Goal: Information Seeking & Learning: Find specific fact

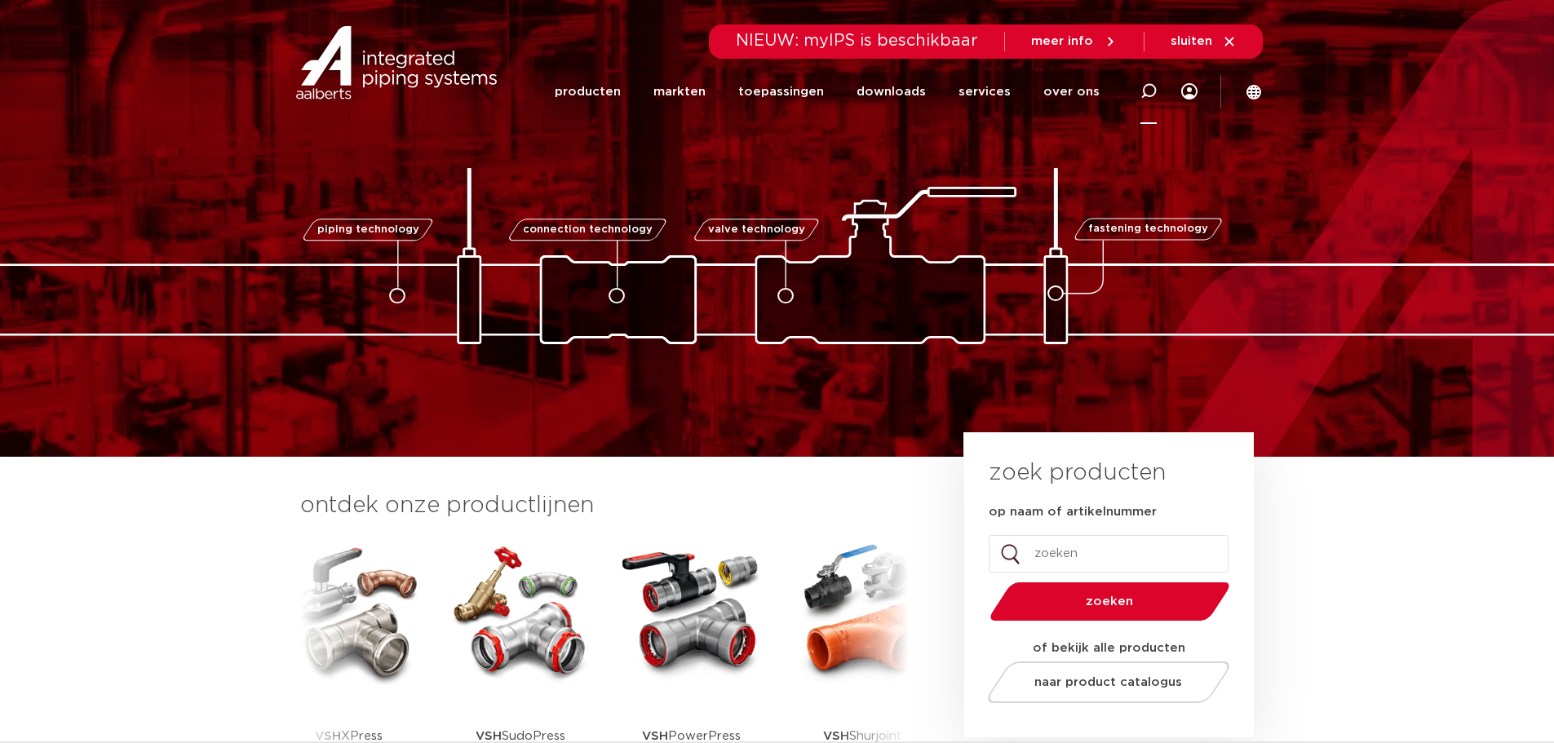
click at [882, 97] on icon at bounding box center [1148, 91] width 16 height 16
type input "9101278"
click button "Zoeken" at bounding box center [0, 0] width 0 height 0
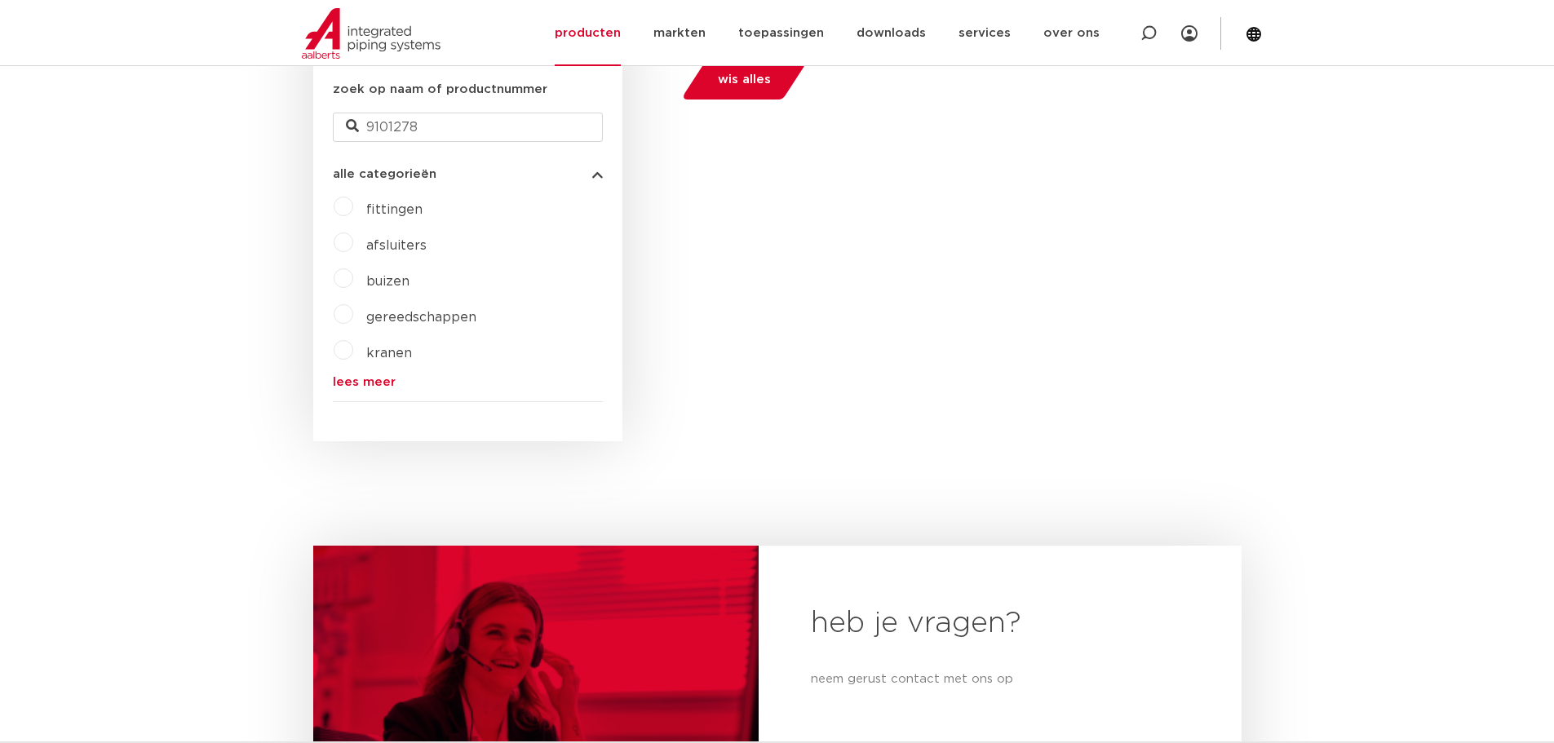
scroll to position [450, 0]
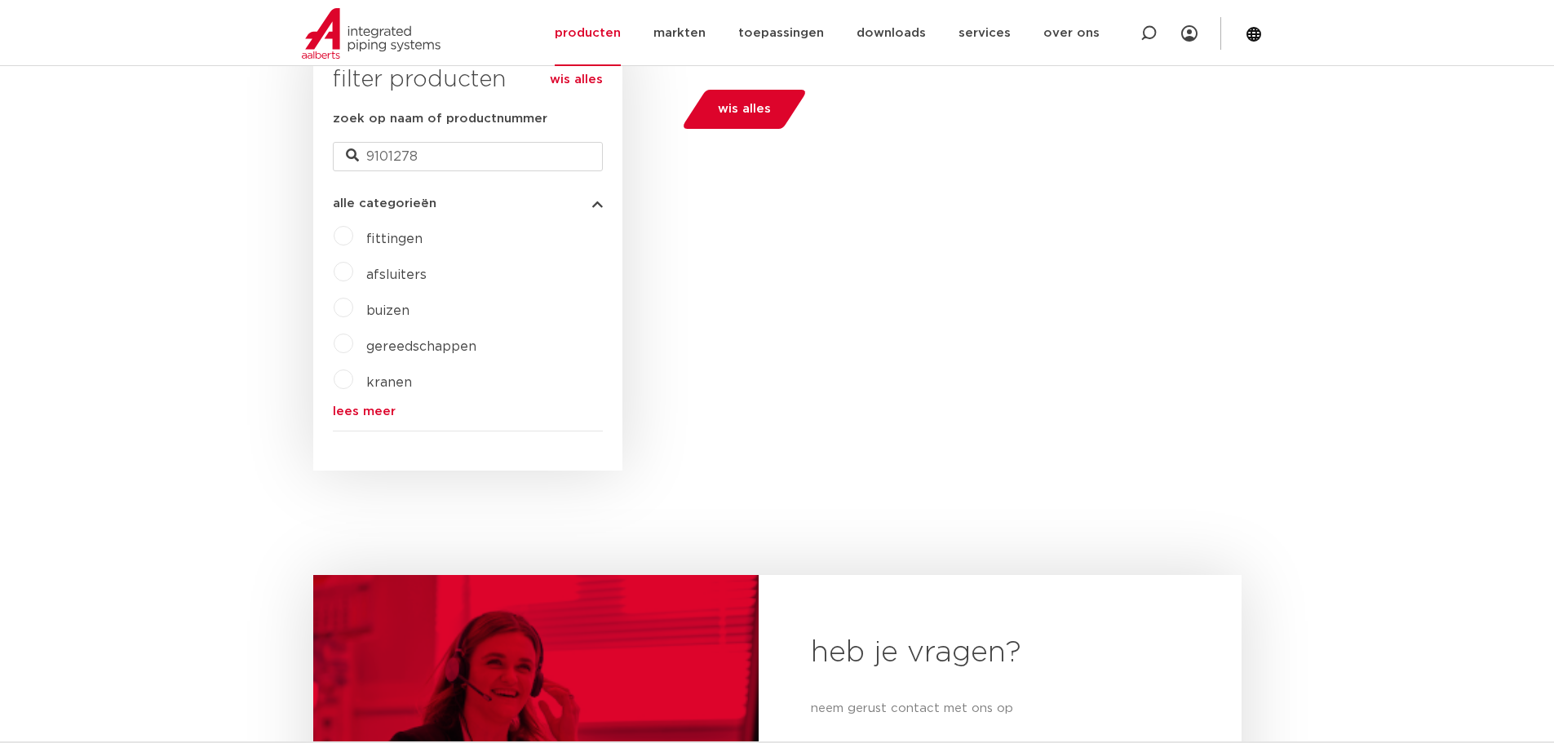
click at [353, 241] on label "fittingen" at bounding box center [387, 236] width 69 height 26
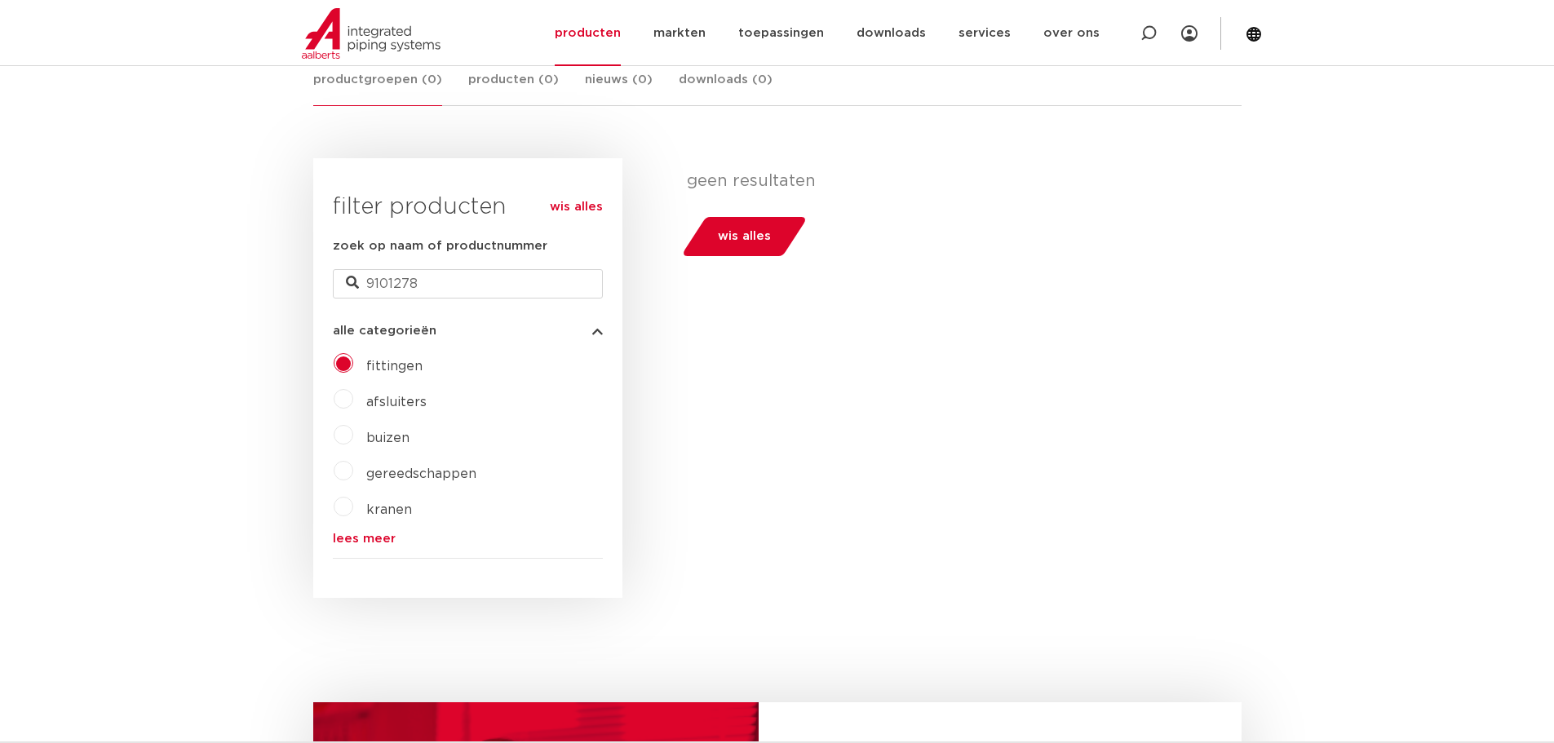
scroll to position [326, 0]
click at [362, 537] on link "lees meer" at bounding box center [468, 535] width 270 height 12
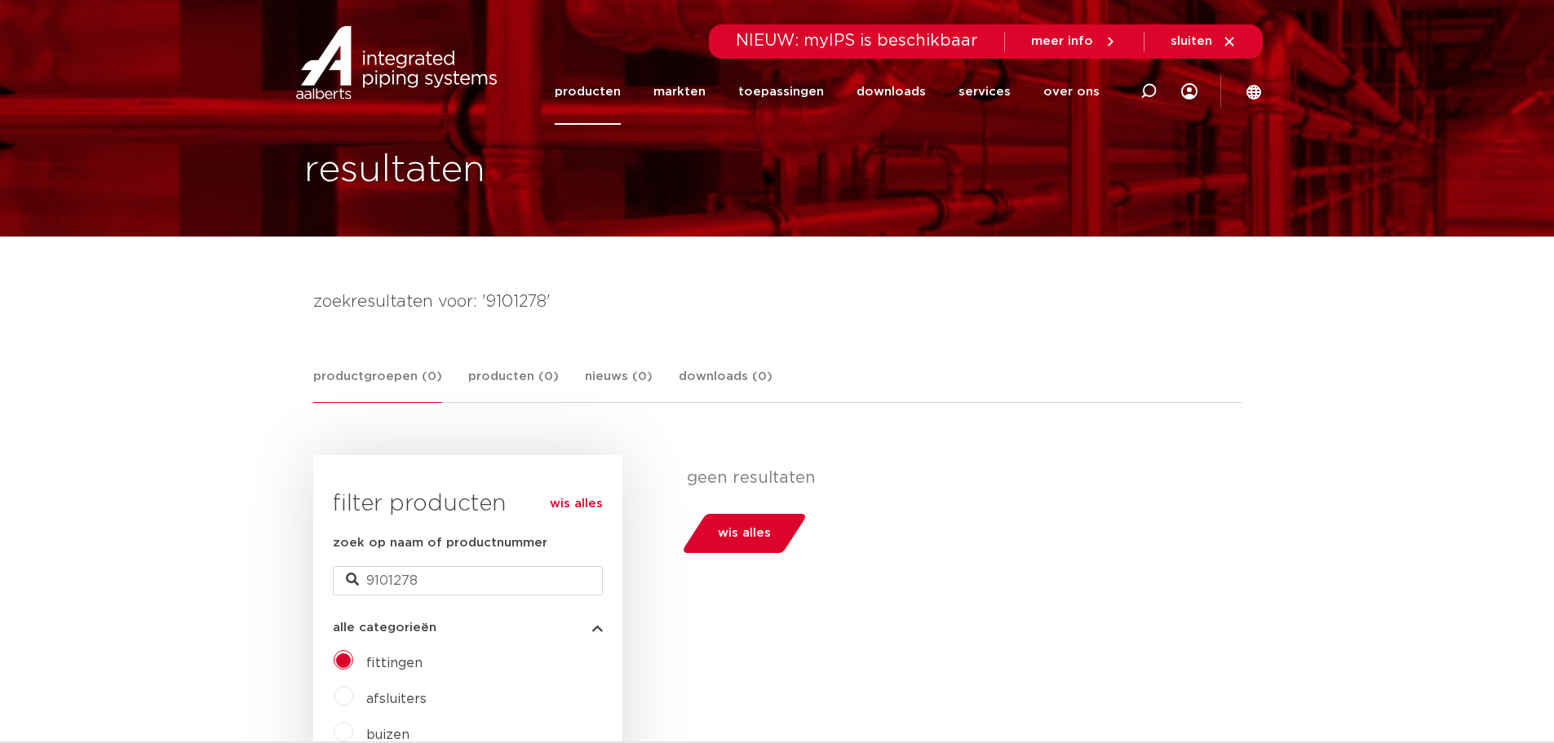
scroll to position [0, 0]
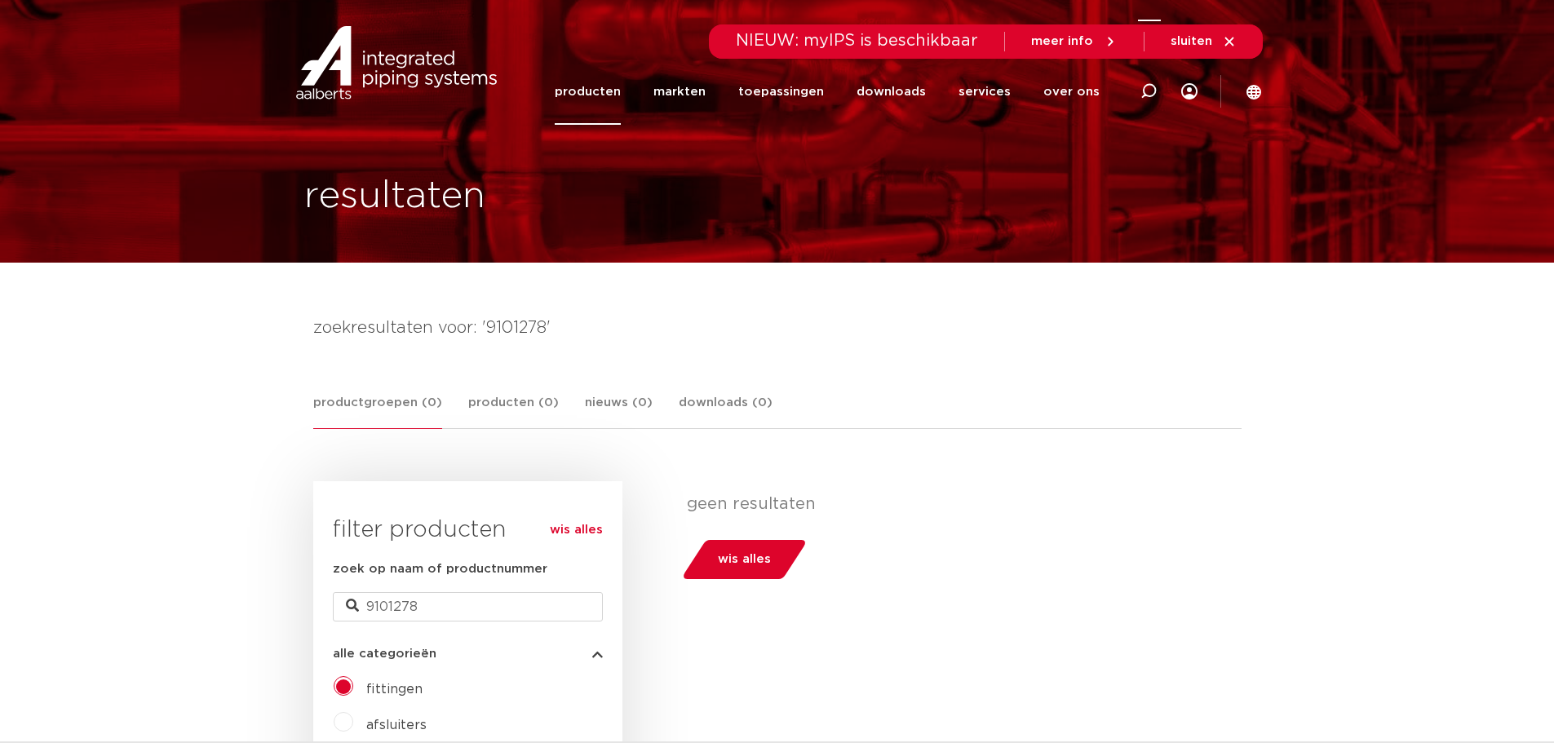
click at [1154, 94] on icon at bounding box center [1148, 92] width 20 height 20
type input "SmartPress"
click button "Zoeken" at bounding box center [0, 0] width 0 height 0
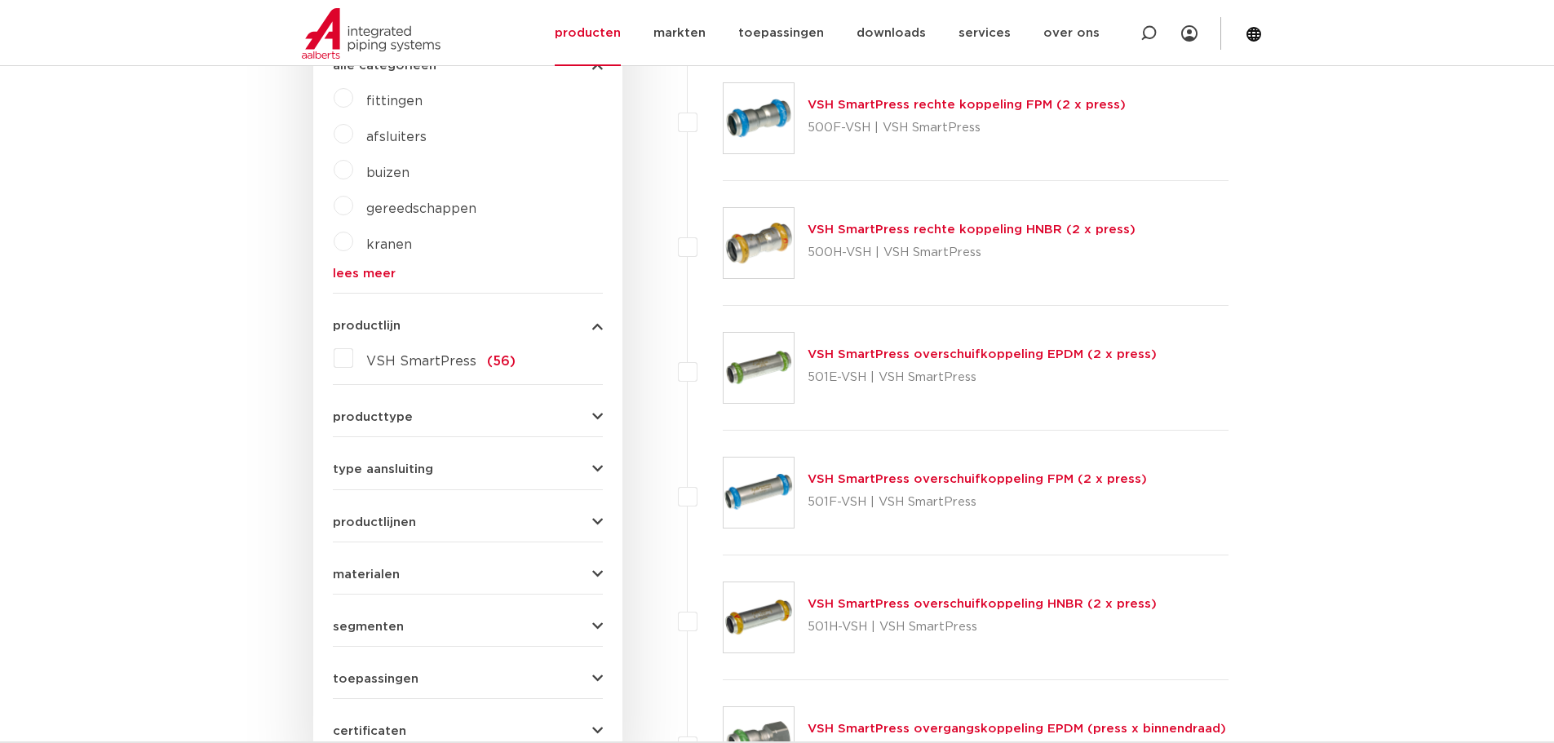
scroll to position [652, 0]
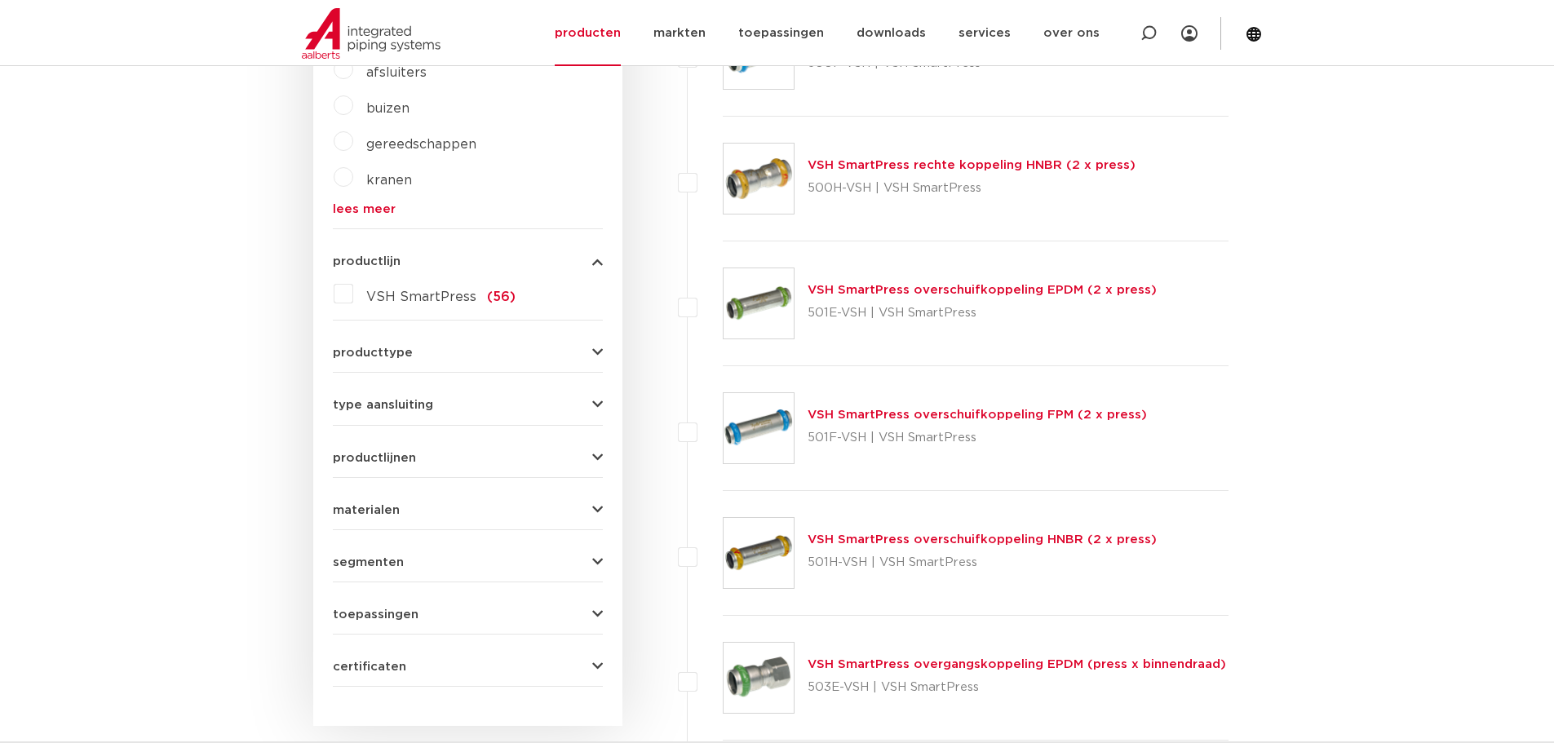
click at [594, 400] on icon "button" at bounding box center [597, 405] width 11 height 12
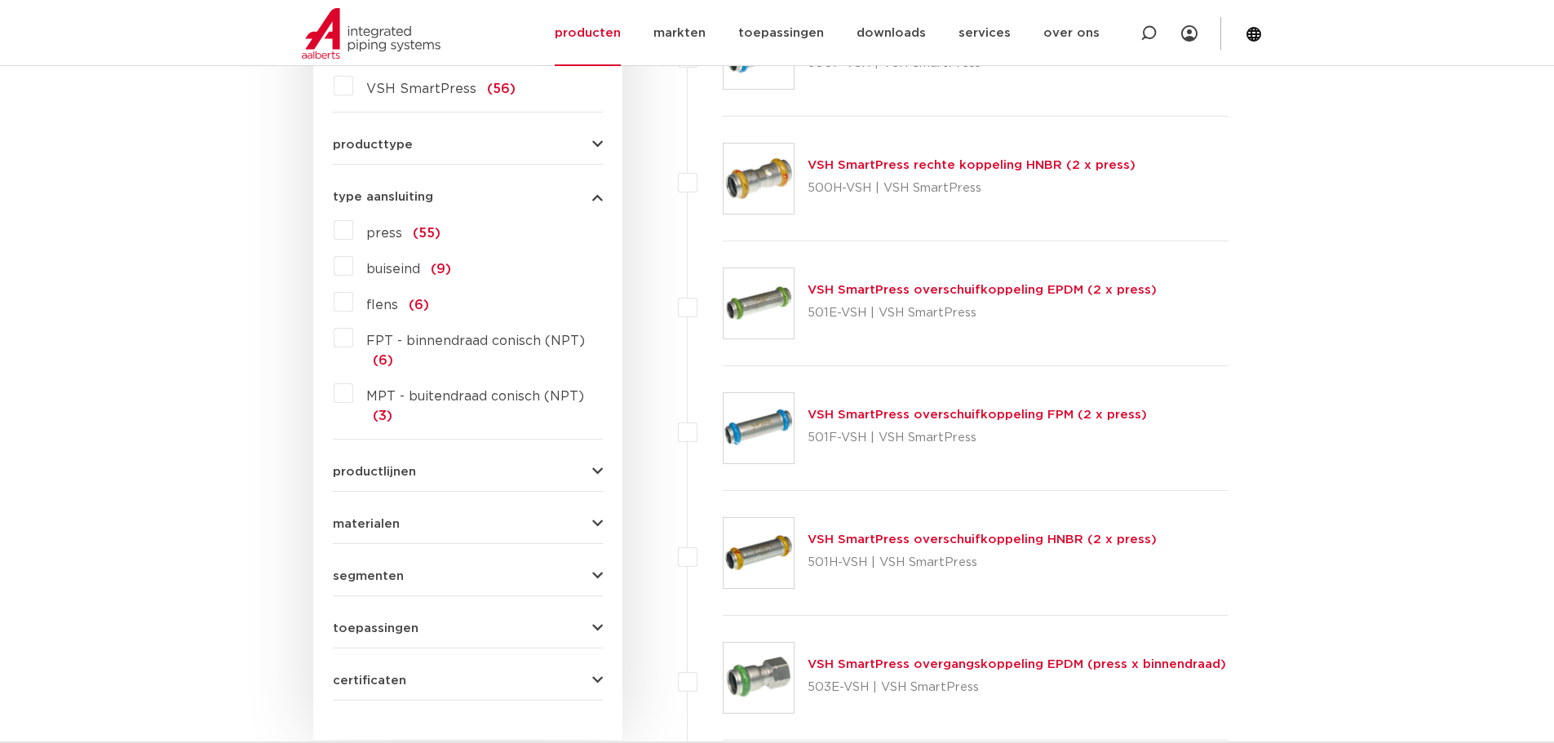
click at [353, 394] on label "MPT - buitendraad conisch (NPT) (3)" at bounding box center [478, 403] width 250 height 46
click at [0, 0] on input "MPT - buitendraad conisch (NPT) (3)" at bounding box center [0, 0] width 0 height 0
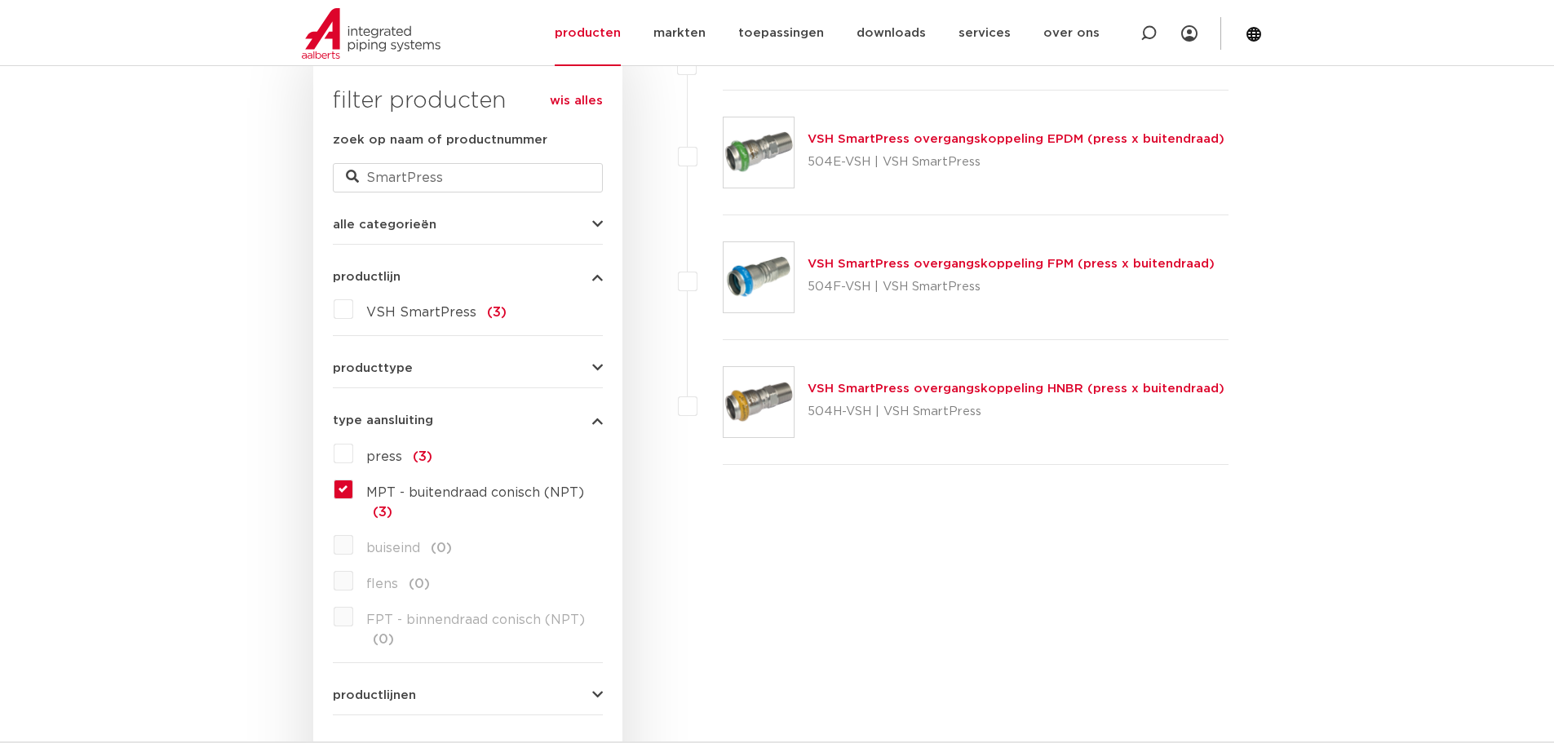
scroll to position [408, 0]
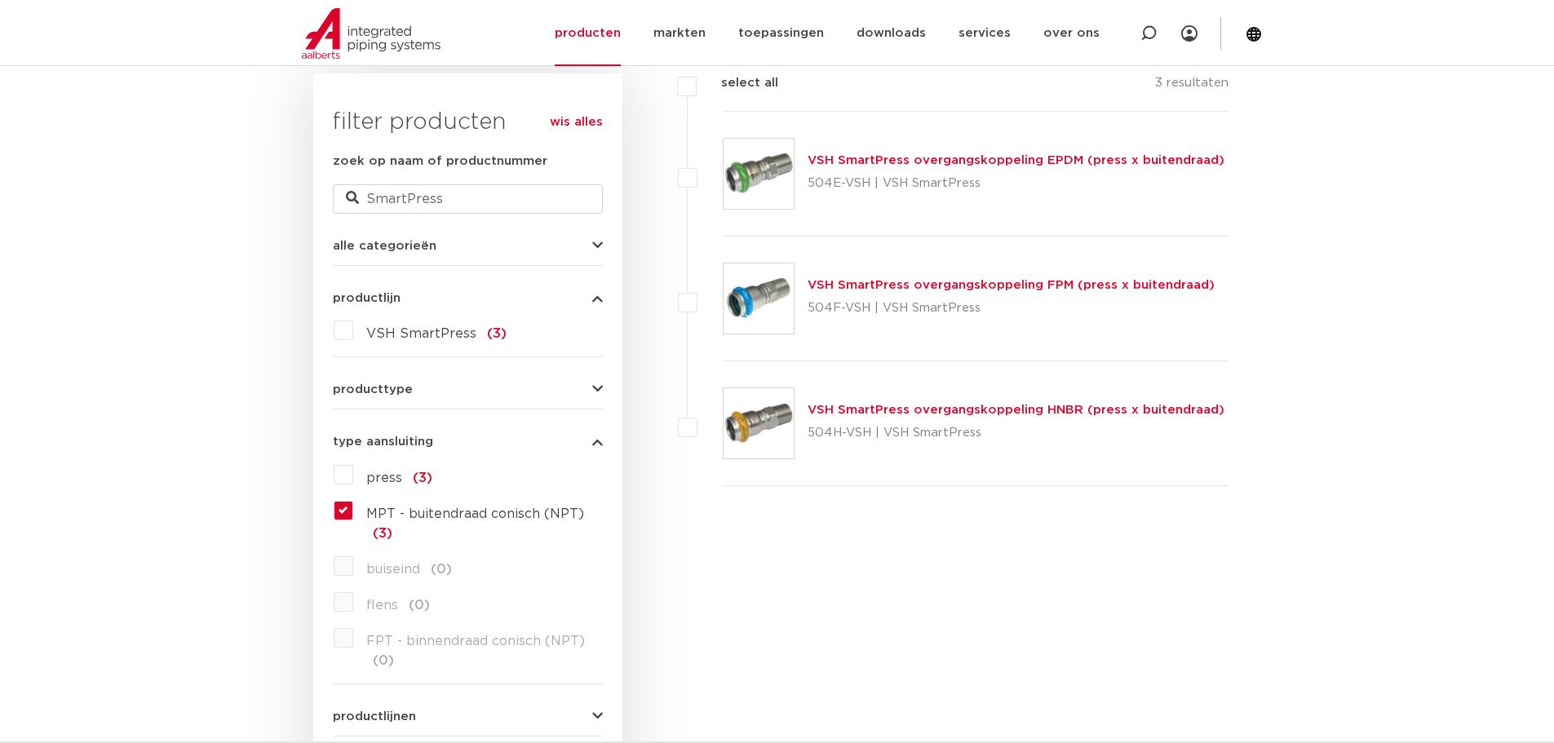
click at [873, 159] on link "VSH SmartPress overgangskoppeling EPDM (press x buitendraad)" at bounding box center [1015, 160] width 417 height 12
click at [879, 286] on link "VSH SmartPress overgangskoppeling FPM (press x buitendraad)" at bounding box center [1010, 285] width 407 height 12
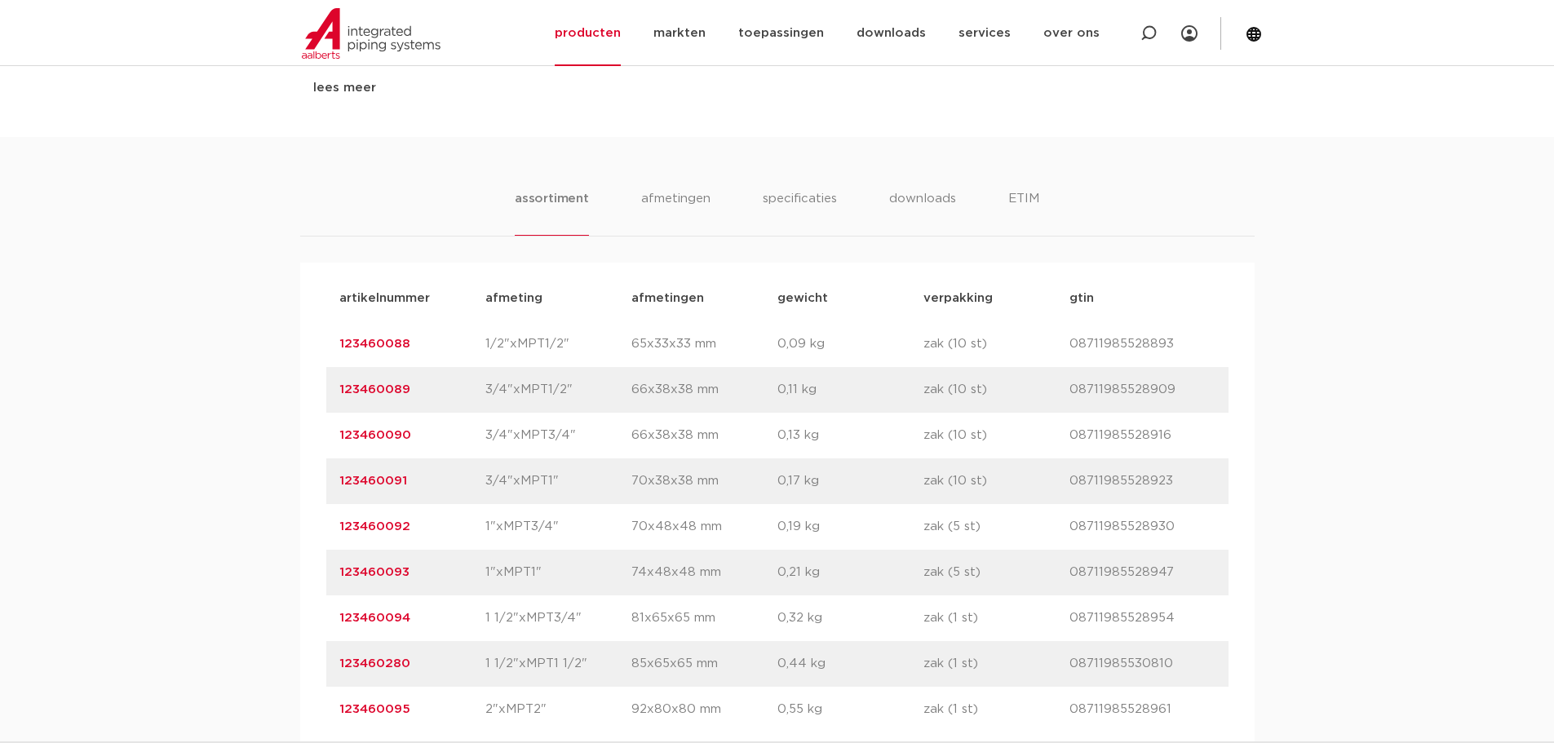
scroll to position [979, 0]
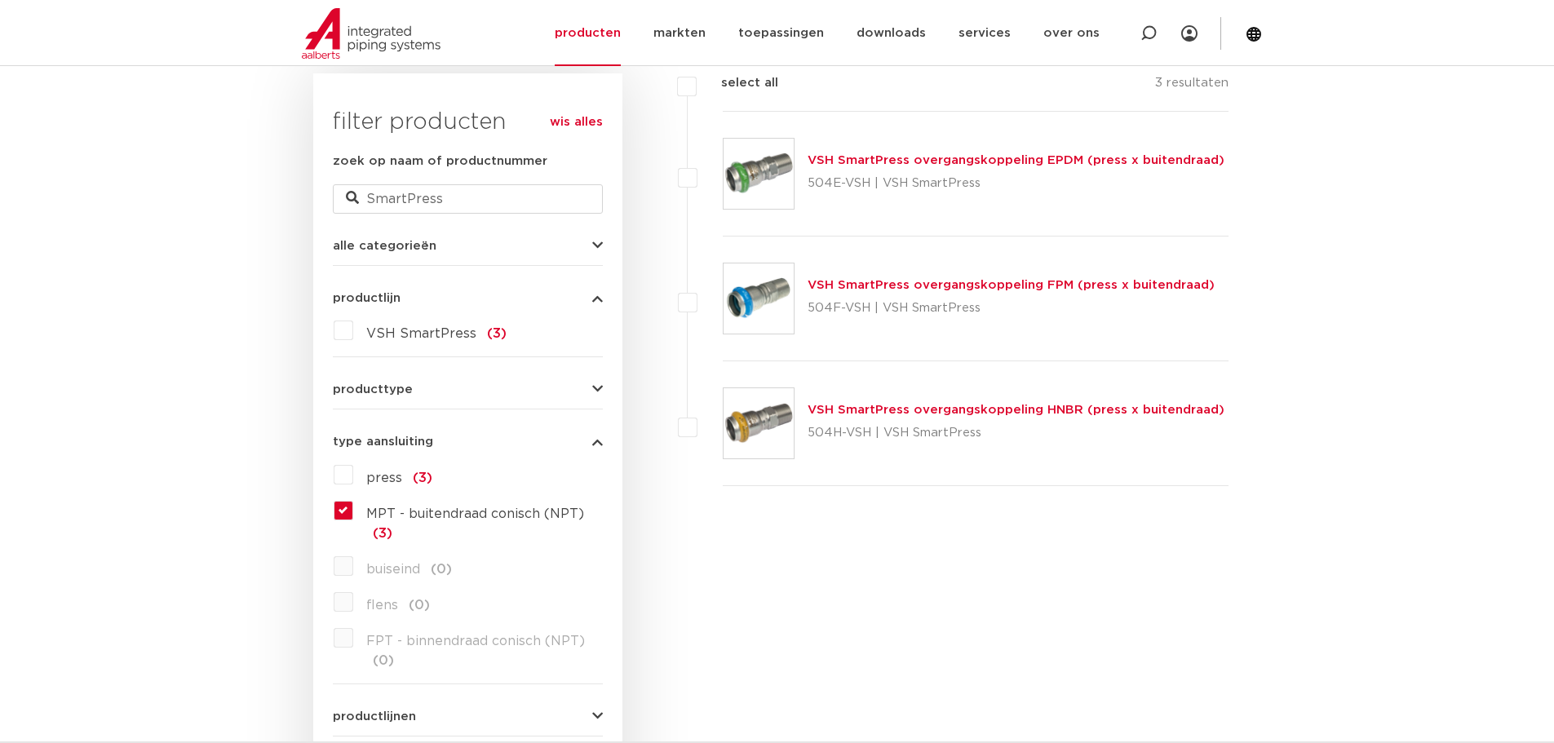
click at [768, 417] on img at bounding box center [758, 423] width 70 height 70
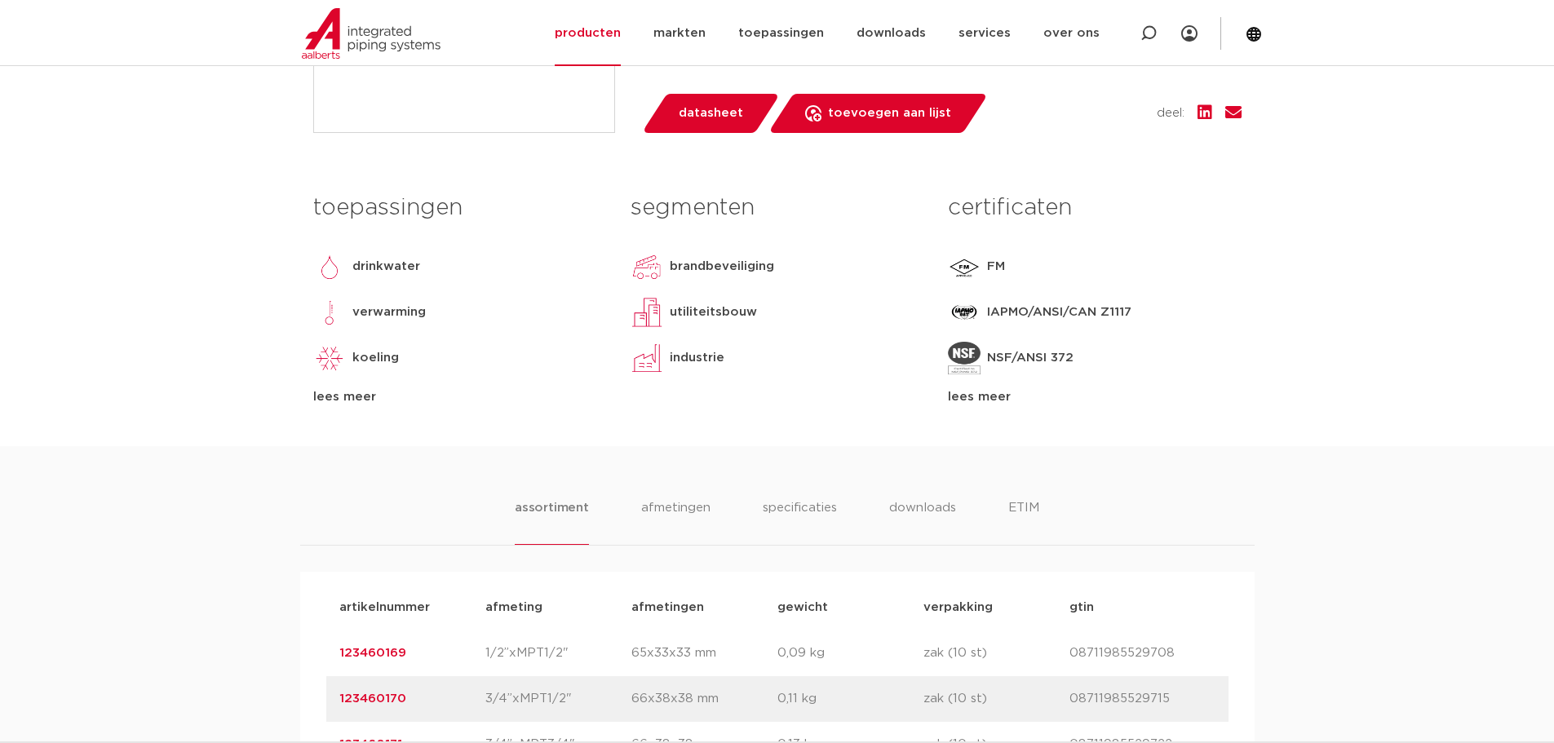
scroll to position [897, 0]
